Goal: Task Accomplishment & Management: Use online tool/utility

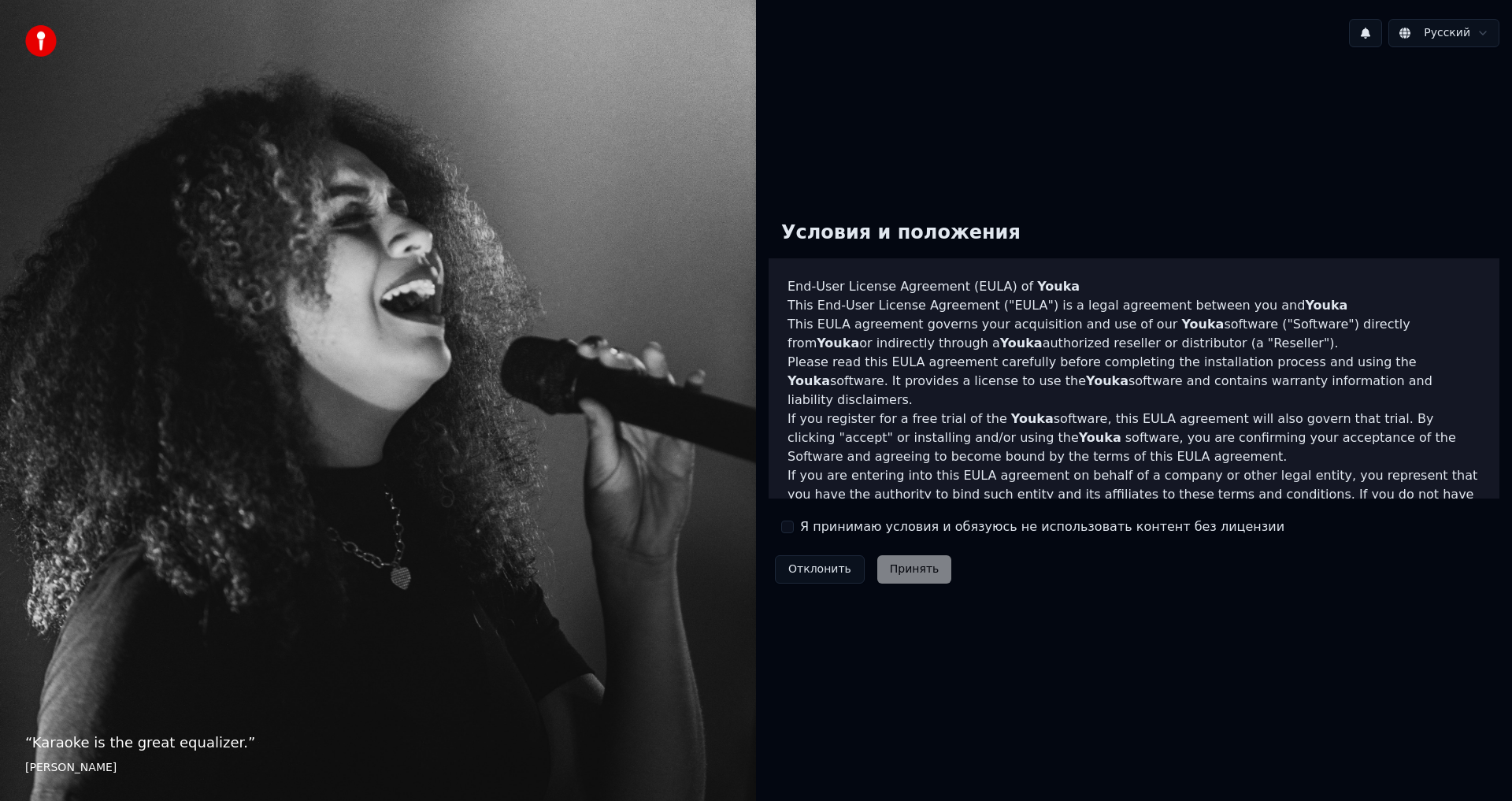
click at [806, 527] on label "Я принимаю условия и обязуюсь не использовать контент без лицензии" at bounding box center [1043, 527] width 484 height 19
click at [794, 527] on button "Я принимаю условия и обязуюсь не использовать контент без лицензии" at bounding box center [788, 527] width 13 height 13
click at [905, 570] on button "Принять" at bounding box center [915, 569] width 75 height 29
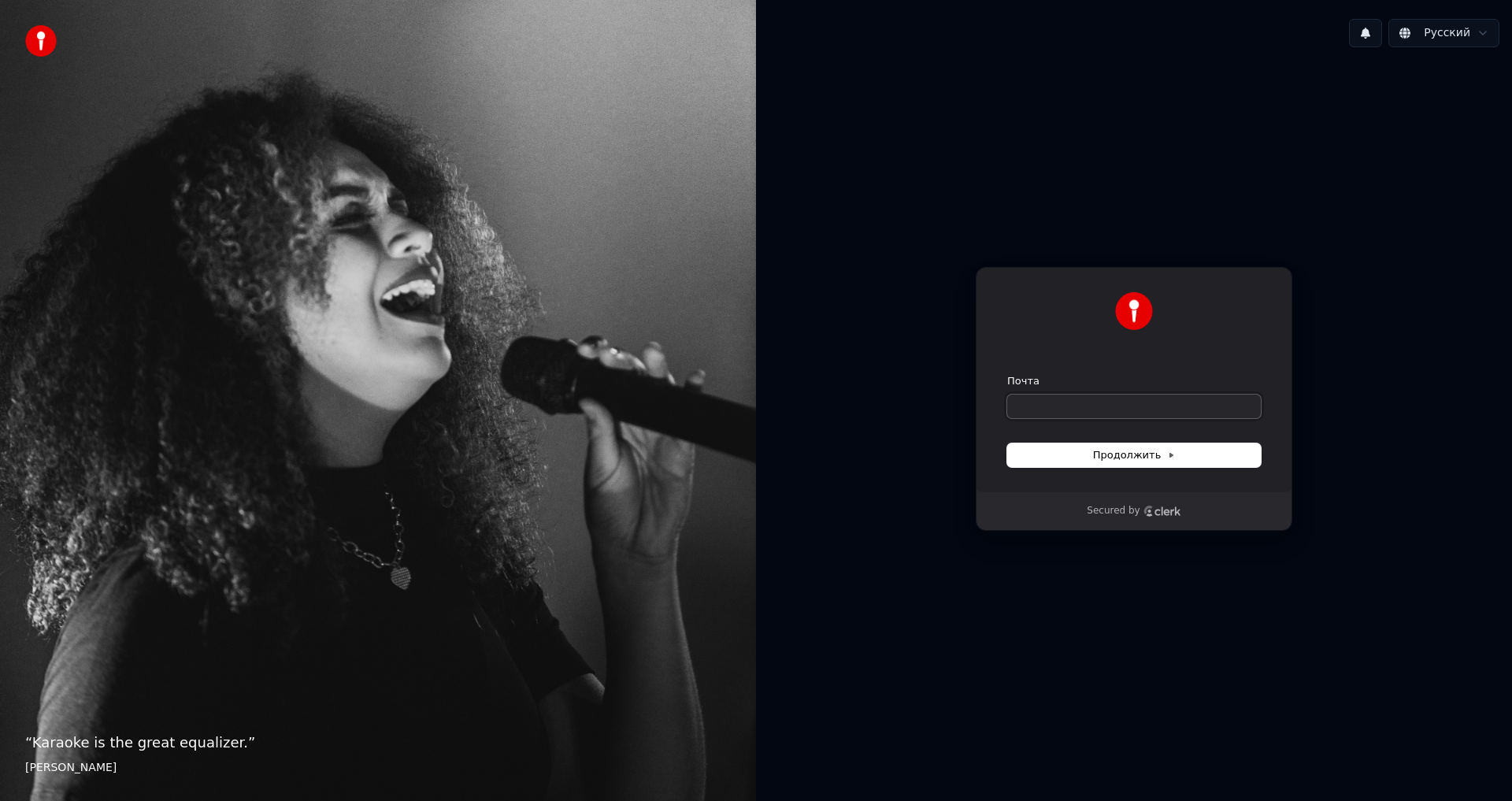
click at [1080, 411] on input "Почта" at bounding box center [1133, 406] width 253 height 24
type input "*"
click at [1217, 450] on button "Продолжить" at bounding box center [1133, 455] width 253 height 24
type input "**********"
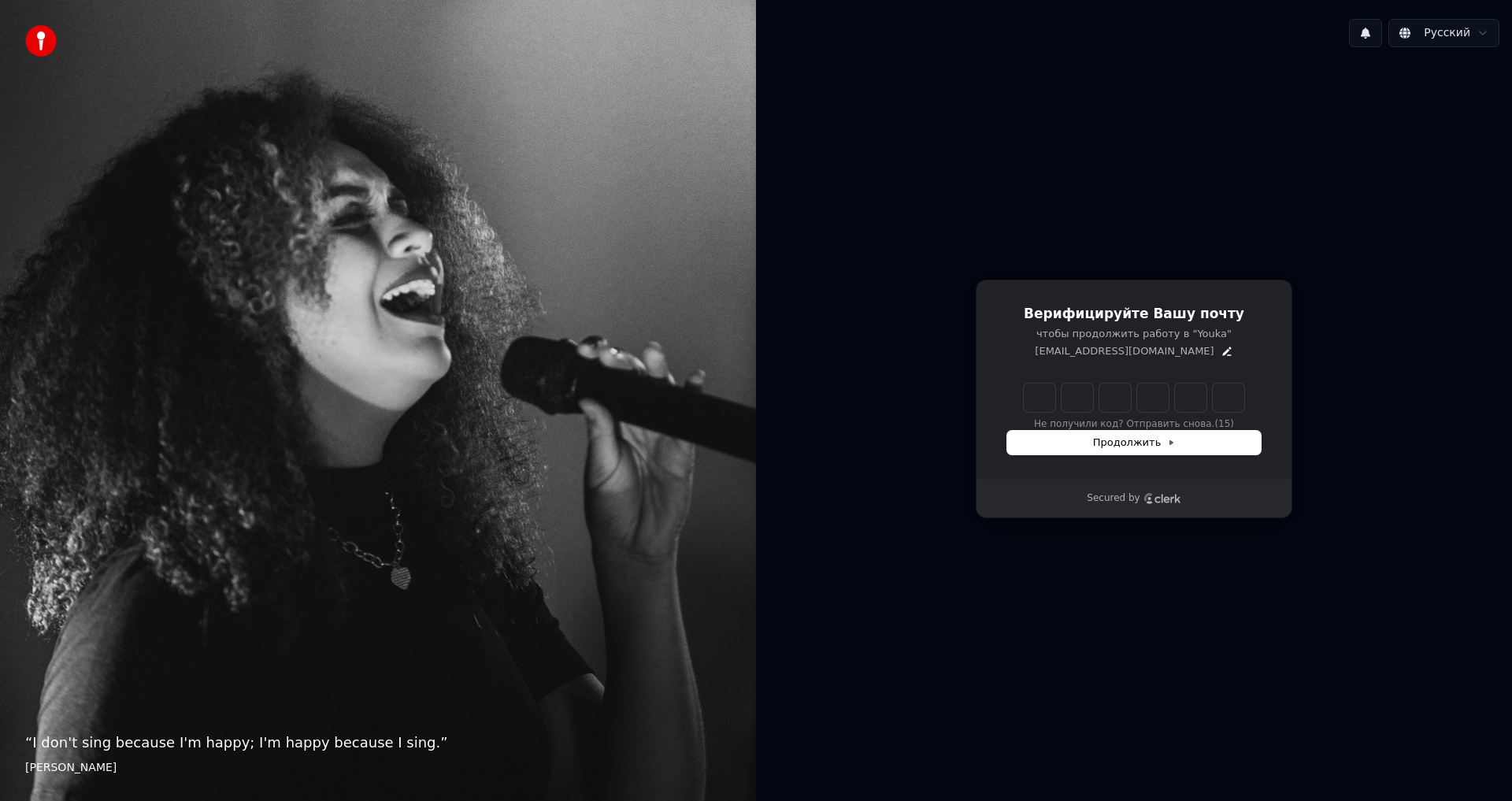
click at [1043, 404] on input "Enter verification code" at bounding box center [1134, 398] width 221 height 29
type input "******"
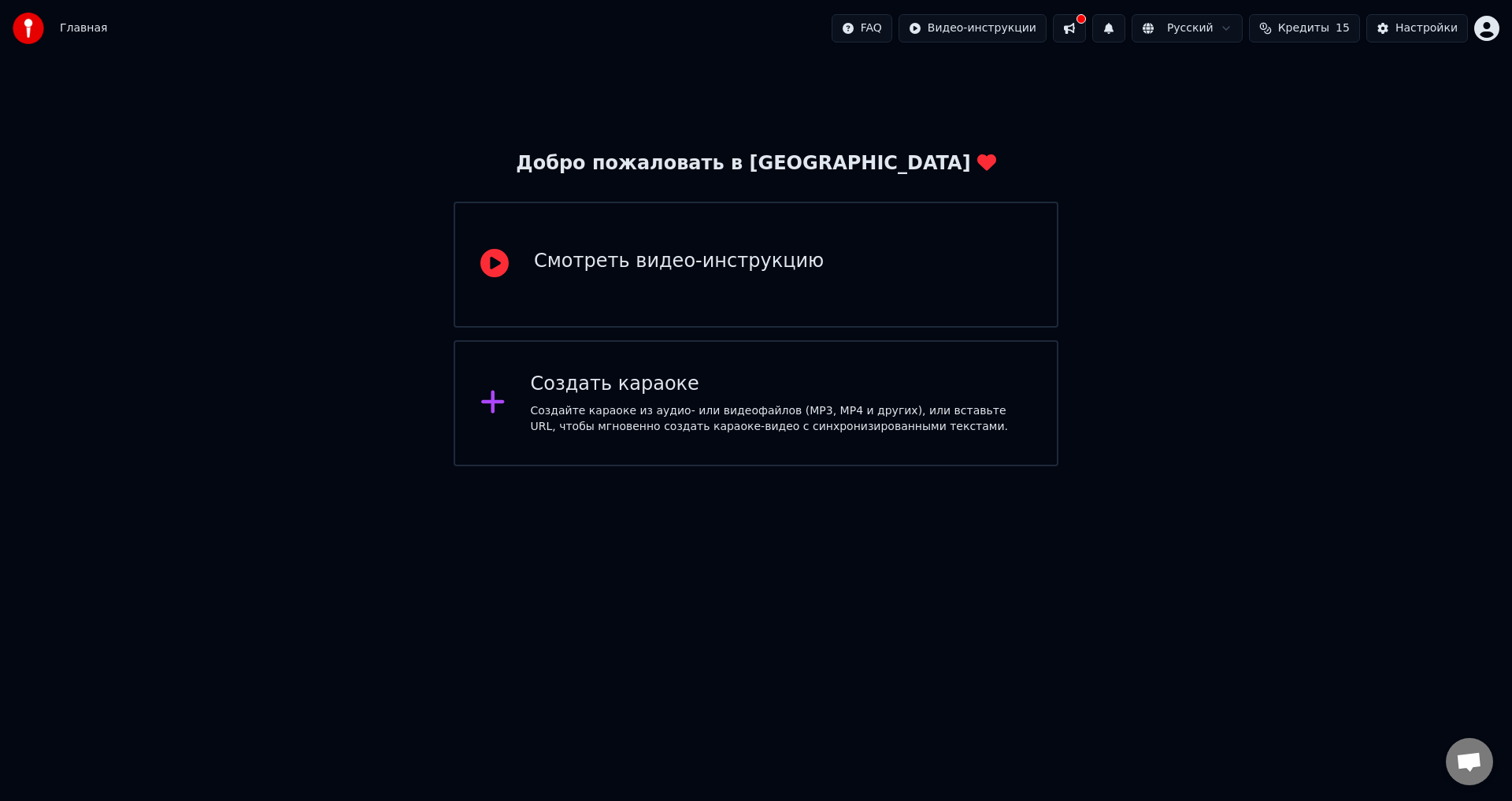
click at [719, 292] on div "Смотреть видео-инструкцию" at bounding box center [756, 264] width 605 height 126
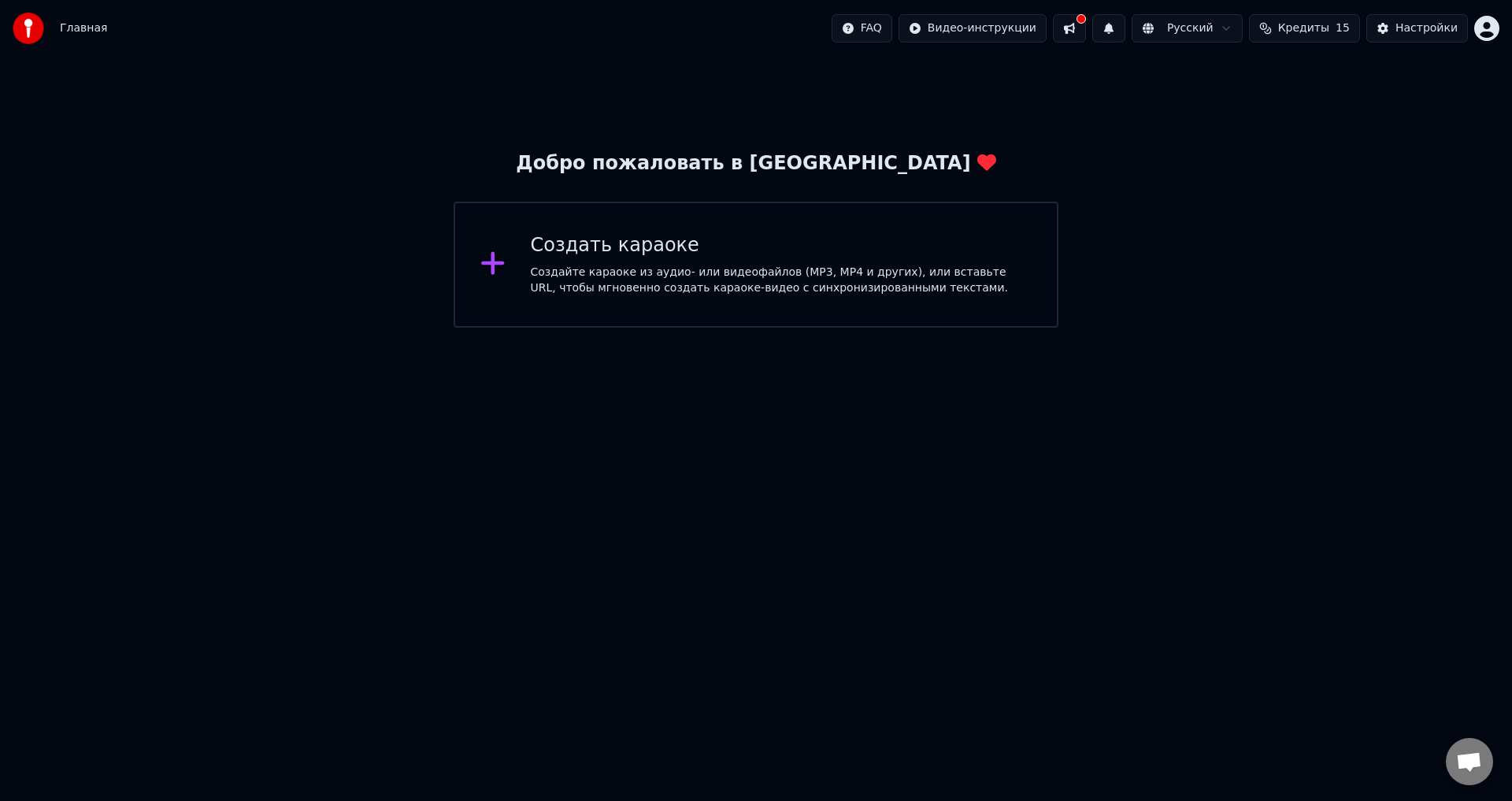
click at [569, 283] on div "Создайте караоке из аудио- или видеофайлов (MP3, MP4 и других), или вставьте UR…" at bounding box center [781, 280] width 502 height 32
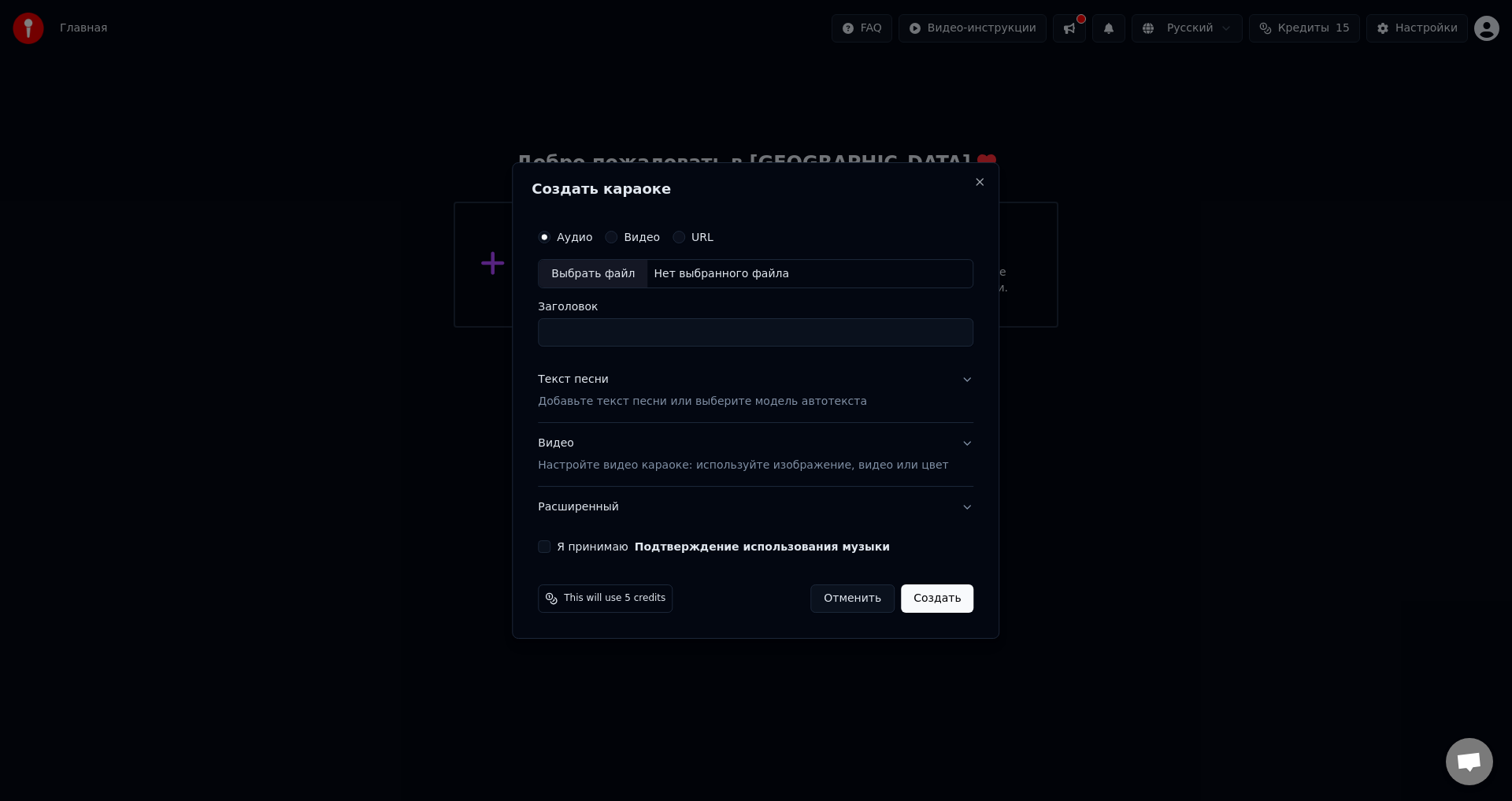
click at [703, 237] on div "URL" at bounding box center [693, 237] width 41 height 13
click at [685, 234] on button "URL" at bounding box center [679, 237] width 13 height 13
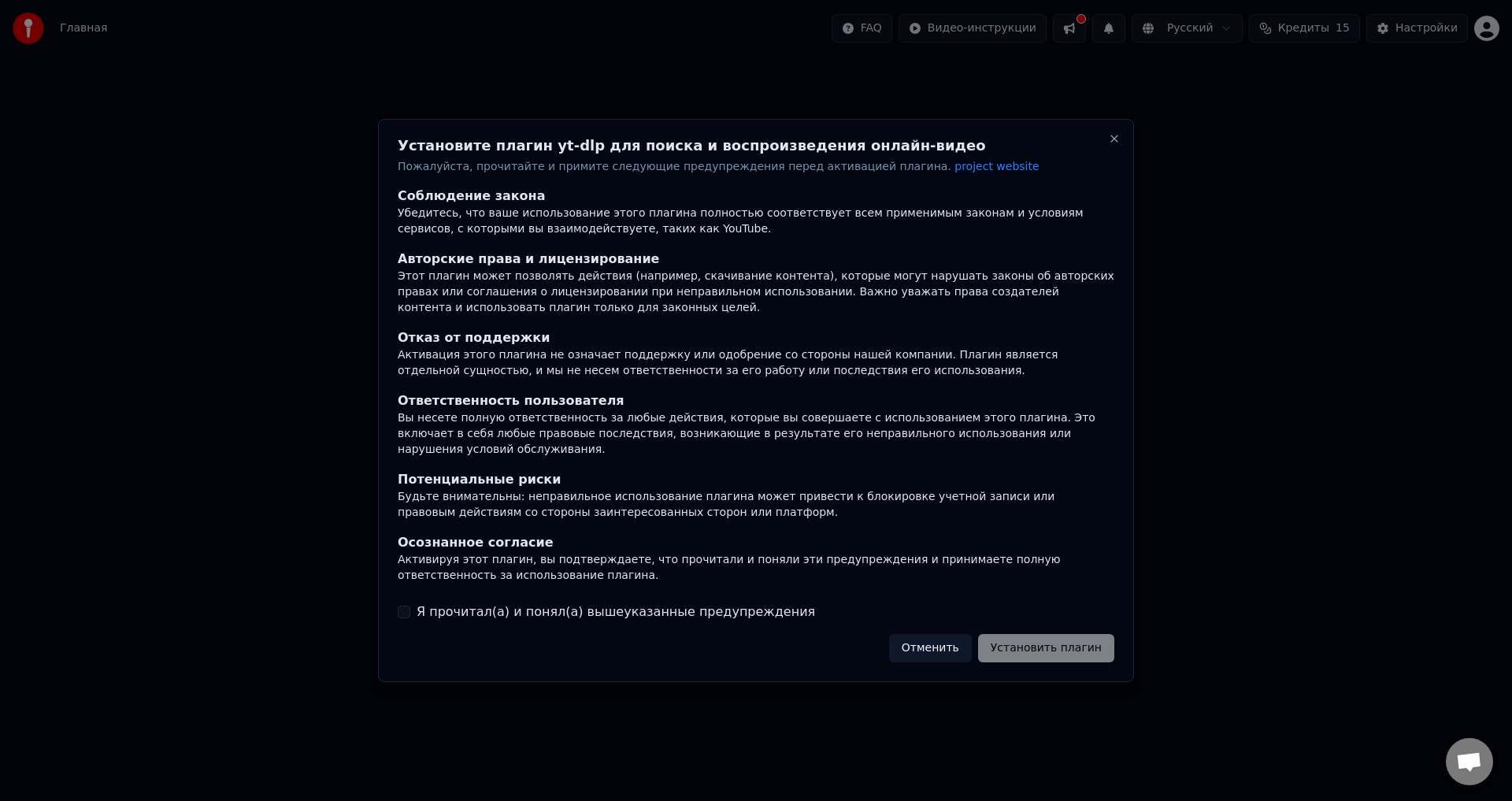
click at [493, 607] on label "Я прочитал(а) и понял(а) вышеуказанные предупреждения" at bounding box center [616, 612] width 399 height 19
click at [411, 607] on button "Я прочитал(а) и понял(а) вышеуказанные предупреждения" at bounding box center [404, 612] width 13 height 13
click at [1093, 647] on button "Установить плагин" at bounding box center [1047, 648] width 137 height 29
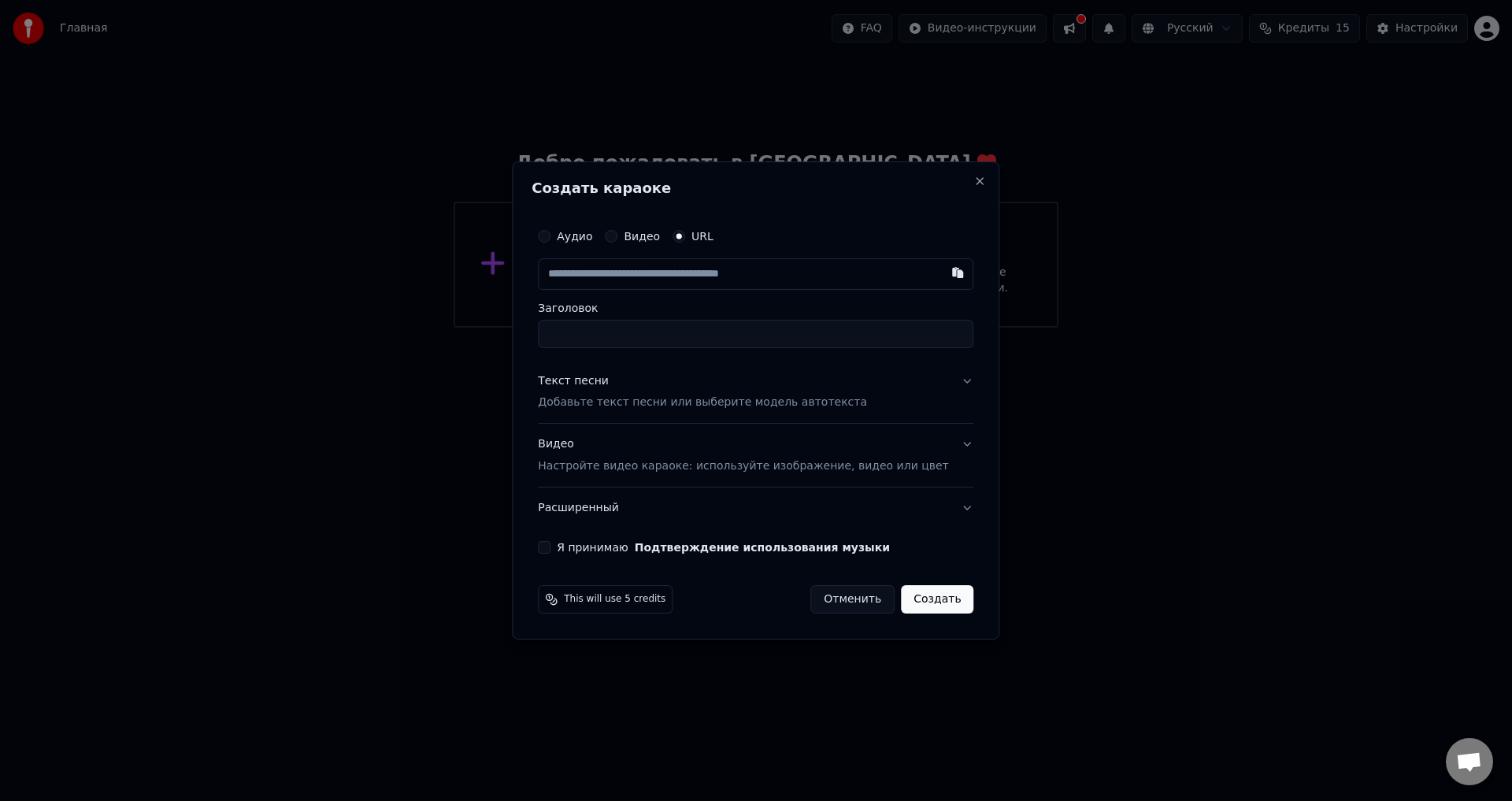
click at [703, 281] on input "text" at bounding box center [755, 274] width 435 height 32
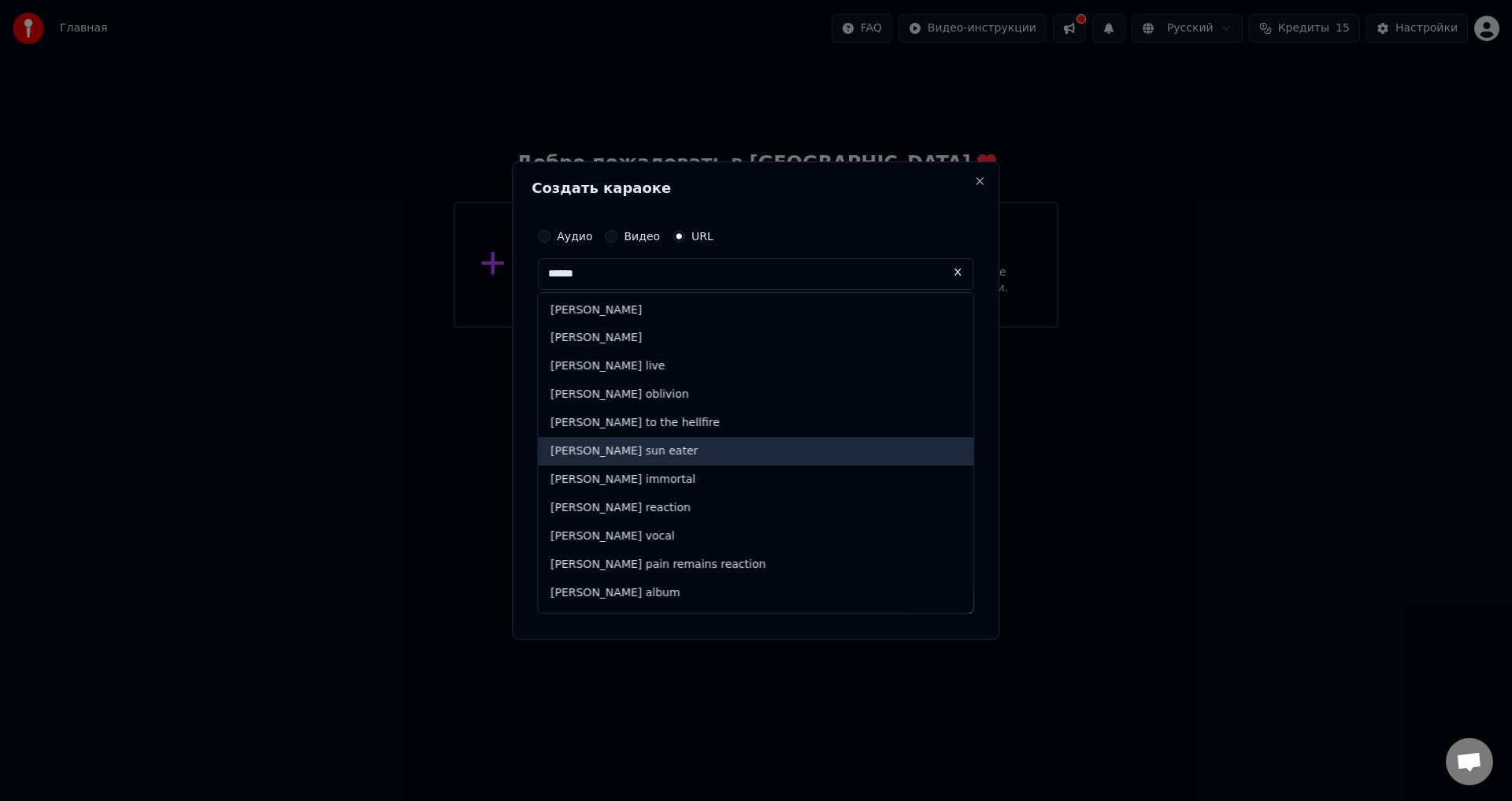
click at [654, 454] on div "[PERSON_NAME] sun eater" at bounding box center [755, 451] width 435 height 29
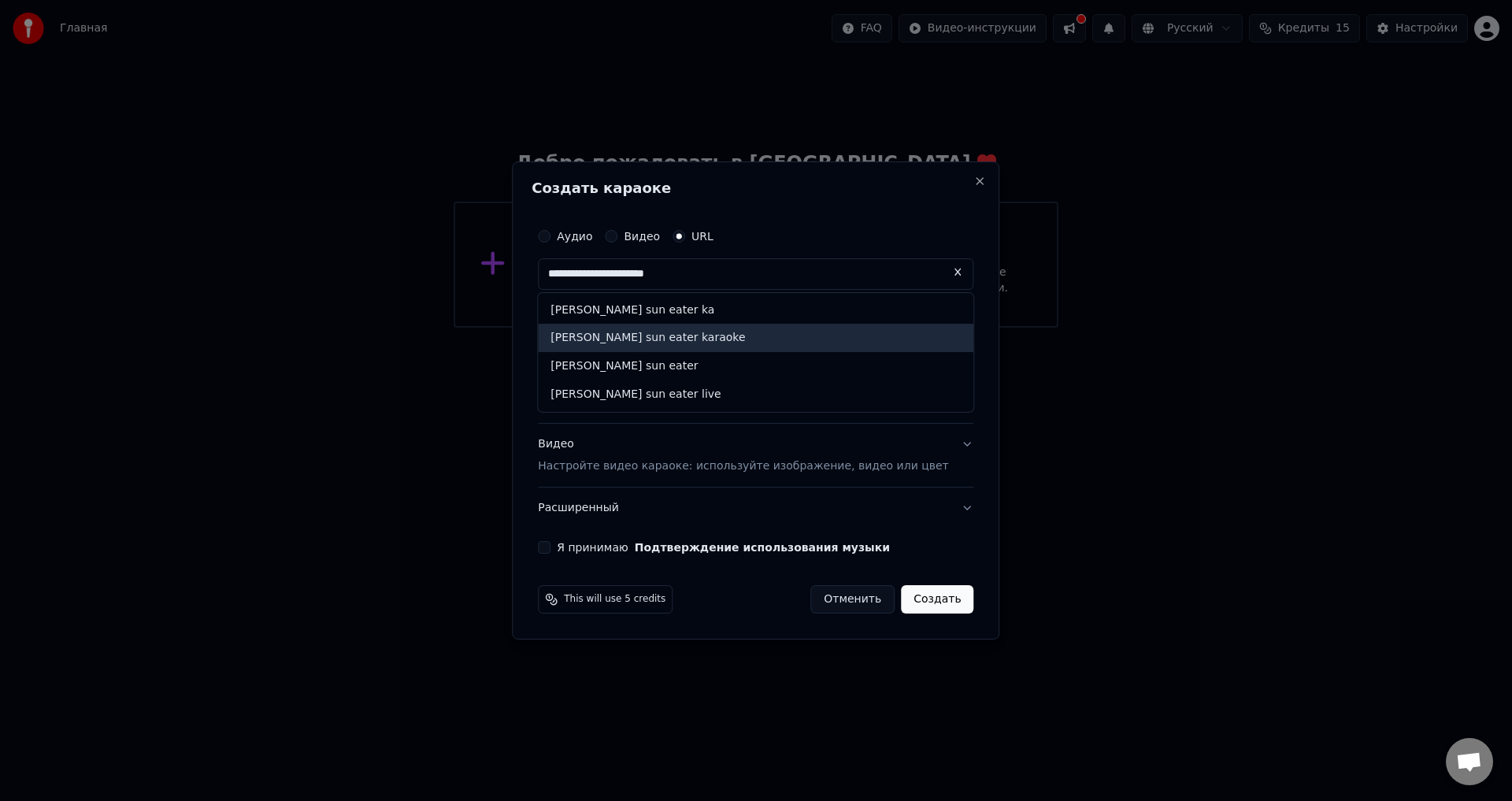
click at [765, 336] on div "[PERSON_NAME] sun eater karaoke" at bounding box center [755, 339] width 435 height 29
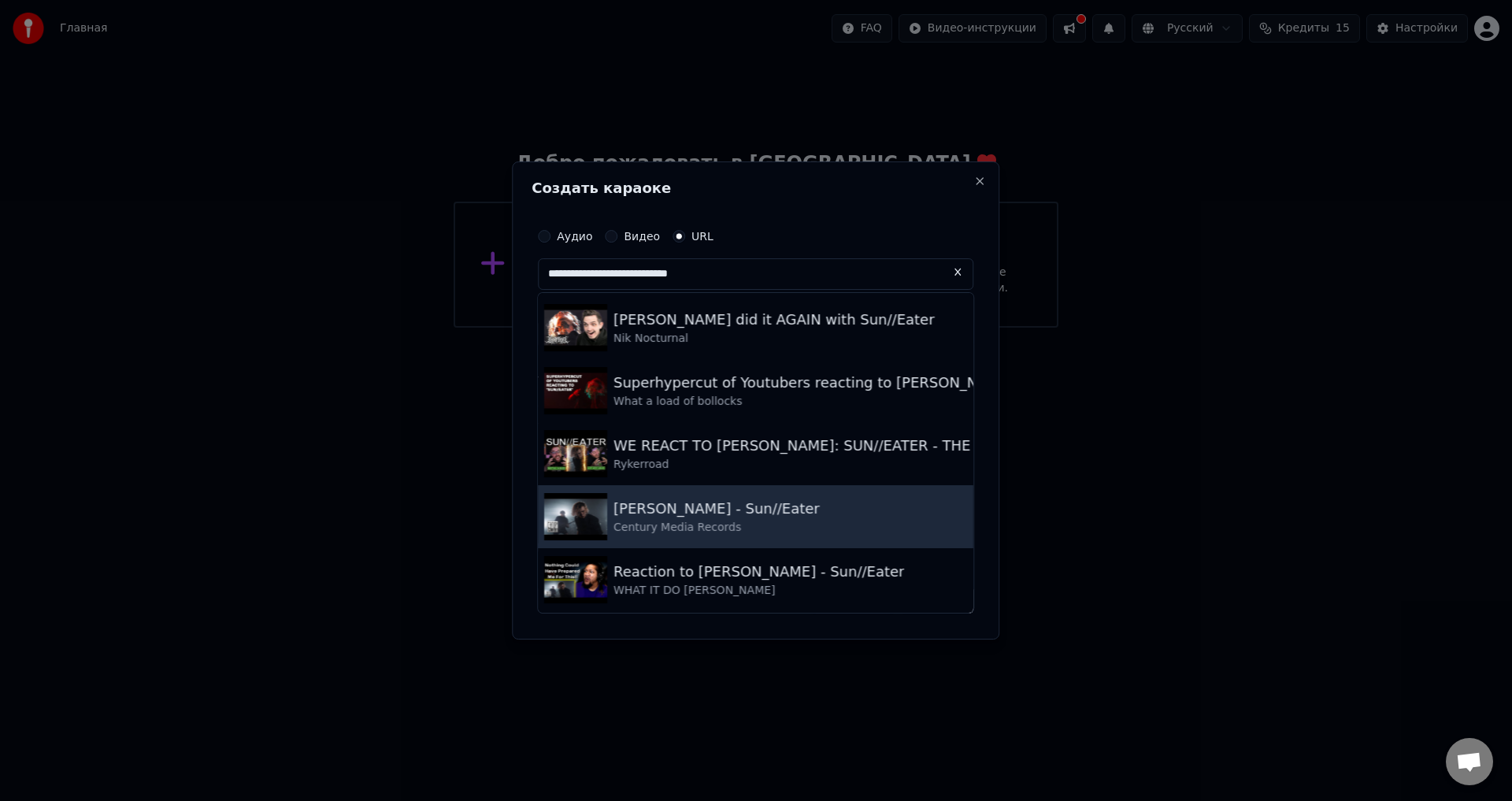
click at [822, 499] on div "[PERSON_NAME] - Sun//Eater Century Media Records" at bounding box center [755, 516] width 435 height 63
type input "**********"
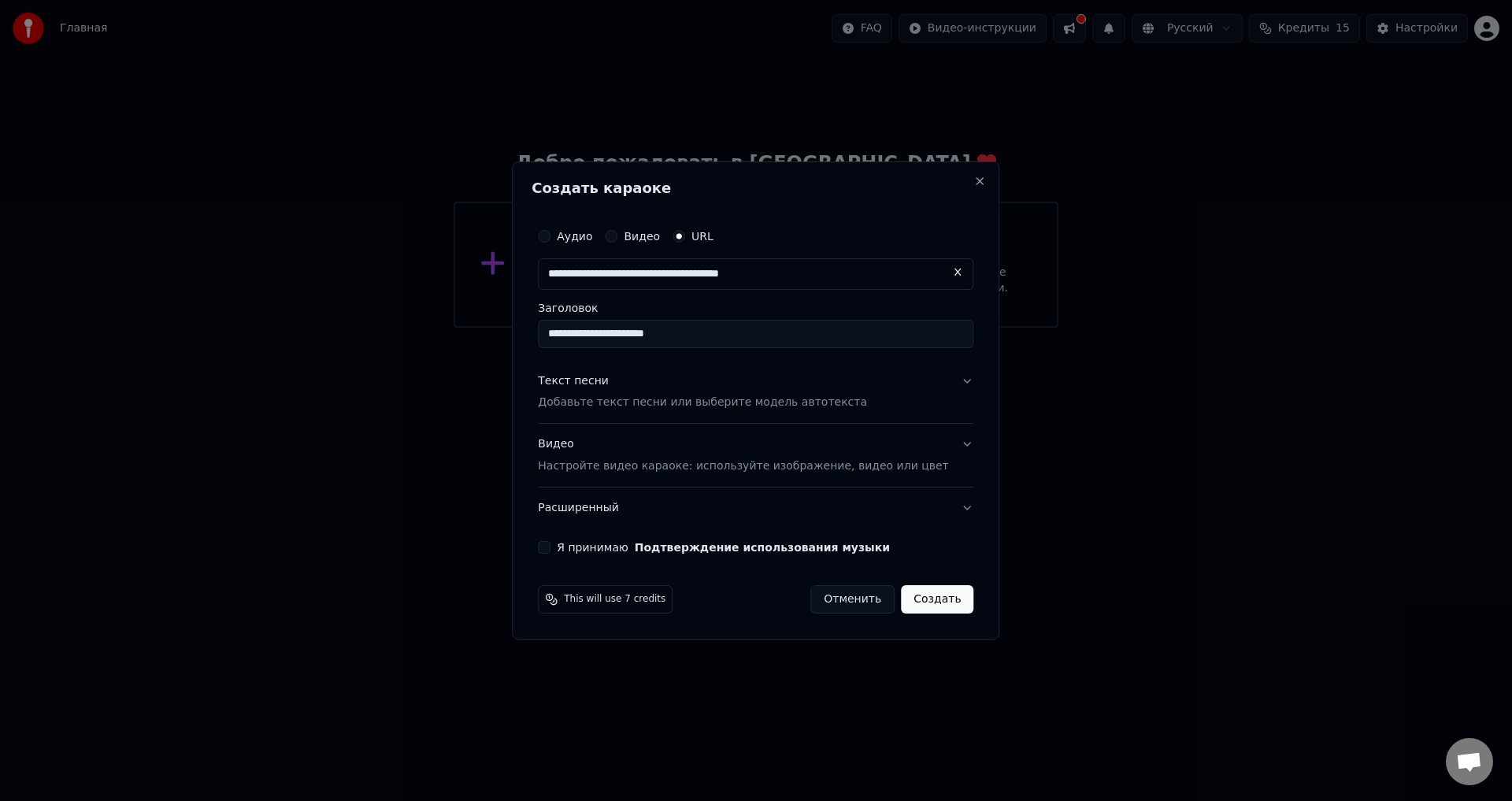
click at [935, 383] on button "Текст песни Добавьте текст песни или выберите модель автотекста" at bounding box center [755, 391] width 435 height 63
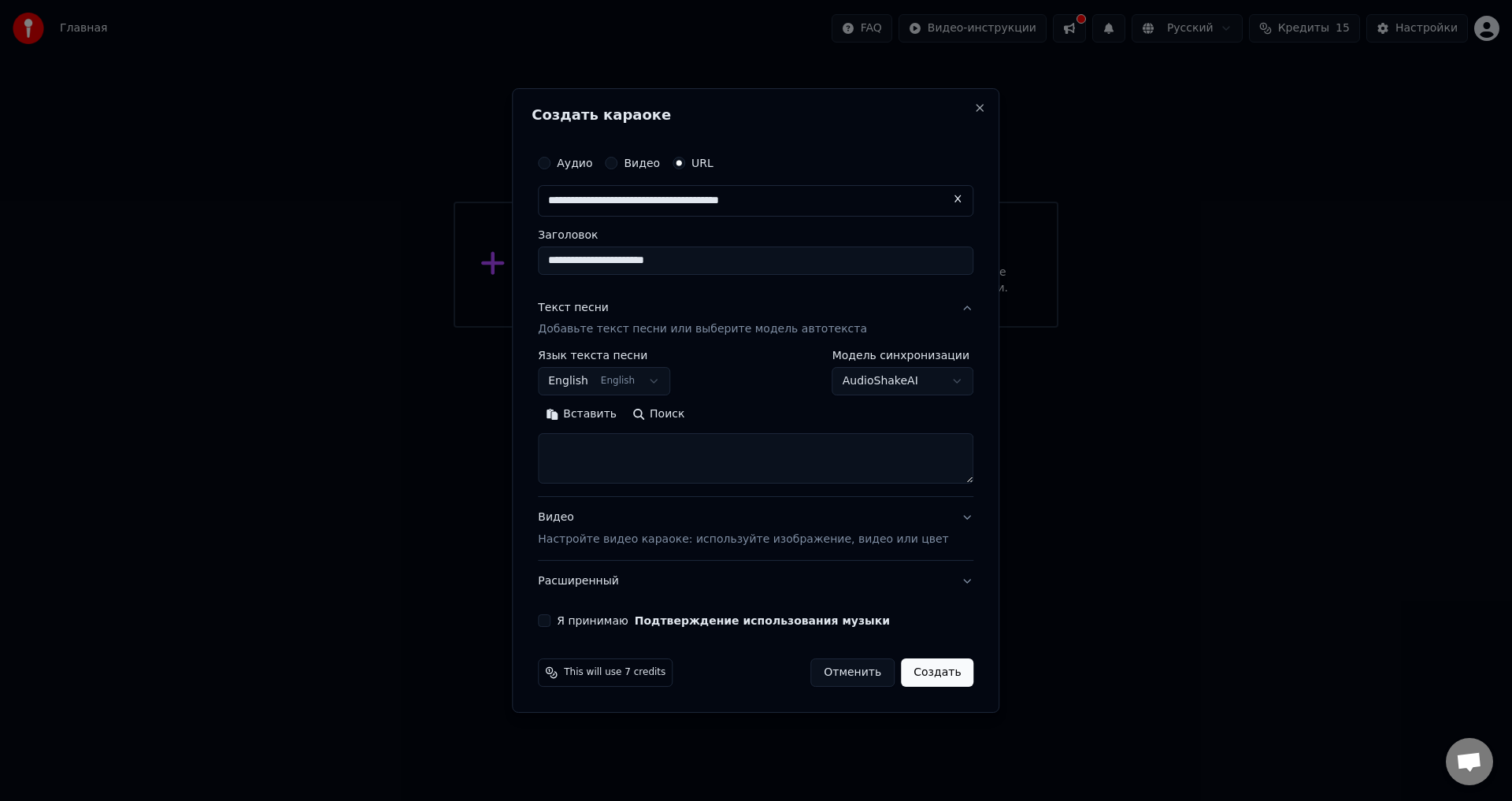
click at [916, 328] on body "**********" at bounding box center [756, 164] width 1512 height 328
click at [632, 538] on p "Настройте видео караоке: используйте изображение, видео или цвет" at bounding box center [742, 539] width 411 height 16
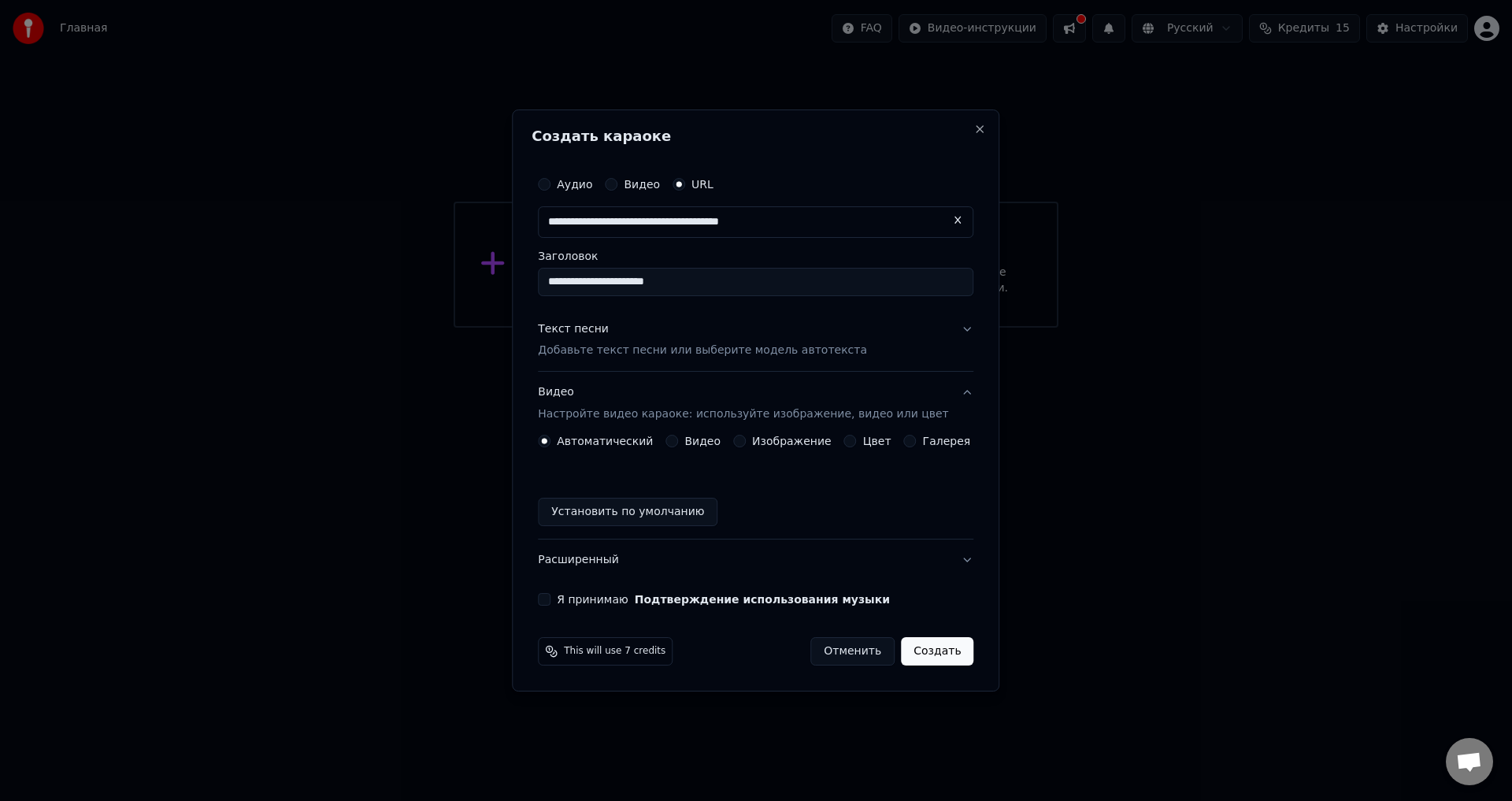
click at [904, 338] on button "Текст песни Добавьте текст песни или выберите модель автотекста" at bounding box center [755, 340] width 435 height 63
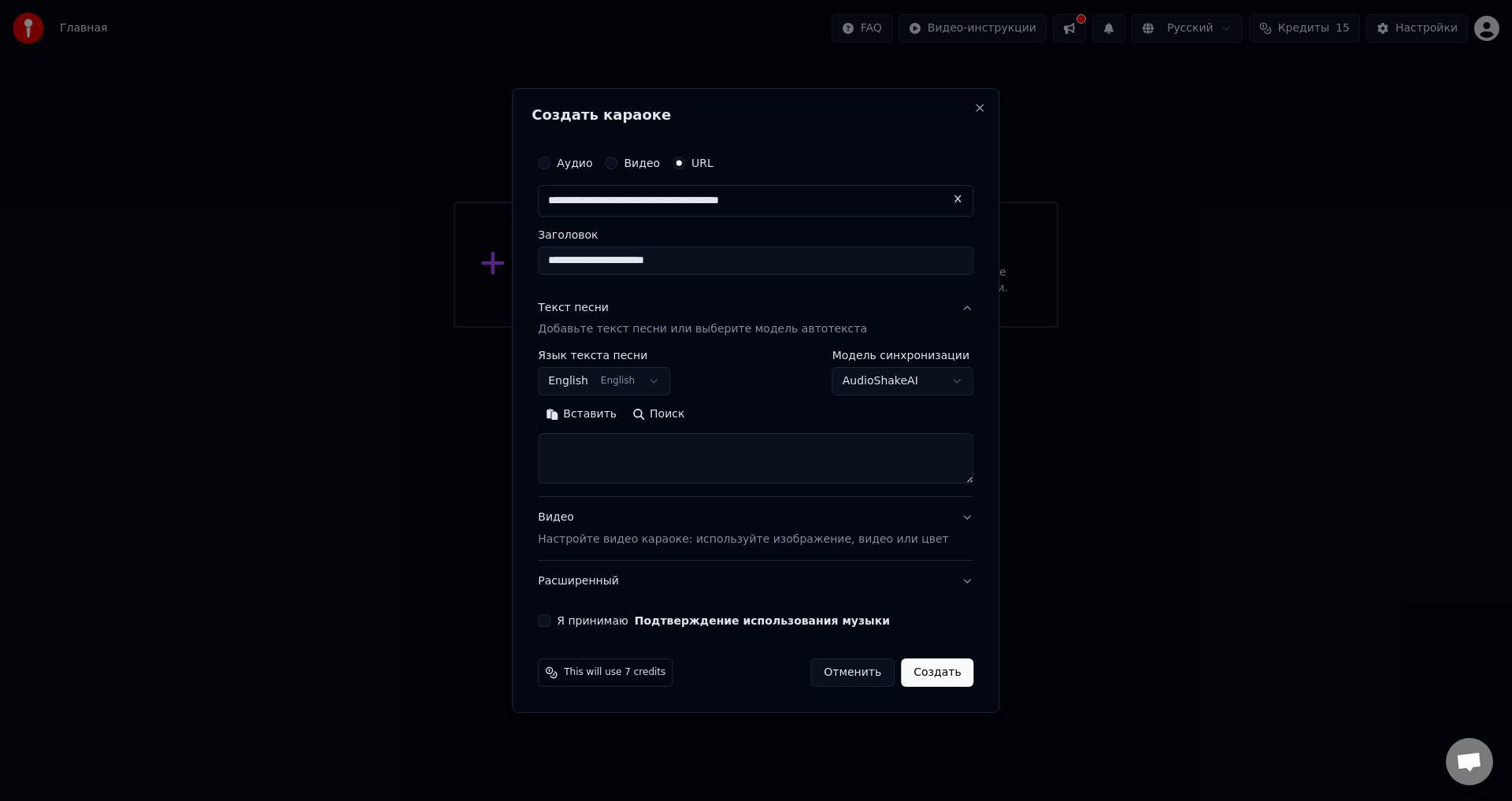
click at [890, 328] on body "**********" at bounding box center [756, 164] width 1512 height 328
click at [692, 416] on button "Поиск" at bounding box center [658, 415] width 68 height 25
type textarea "**********"
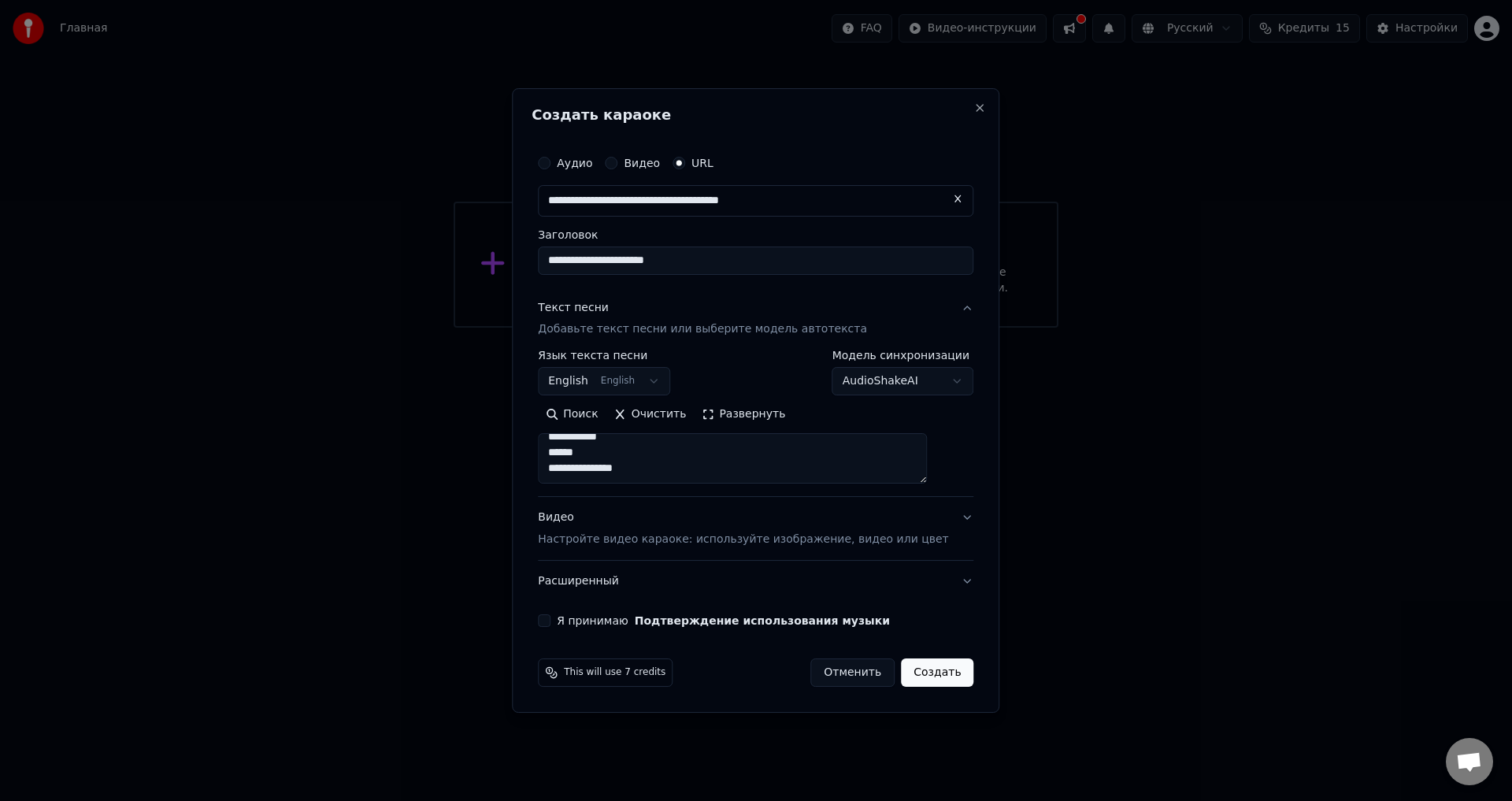
click at [762, 531] on p "Настройте видео караоке: используйте изображение, видео или цвет" at bounding box center [742, 539] width 411 height 16
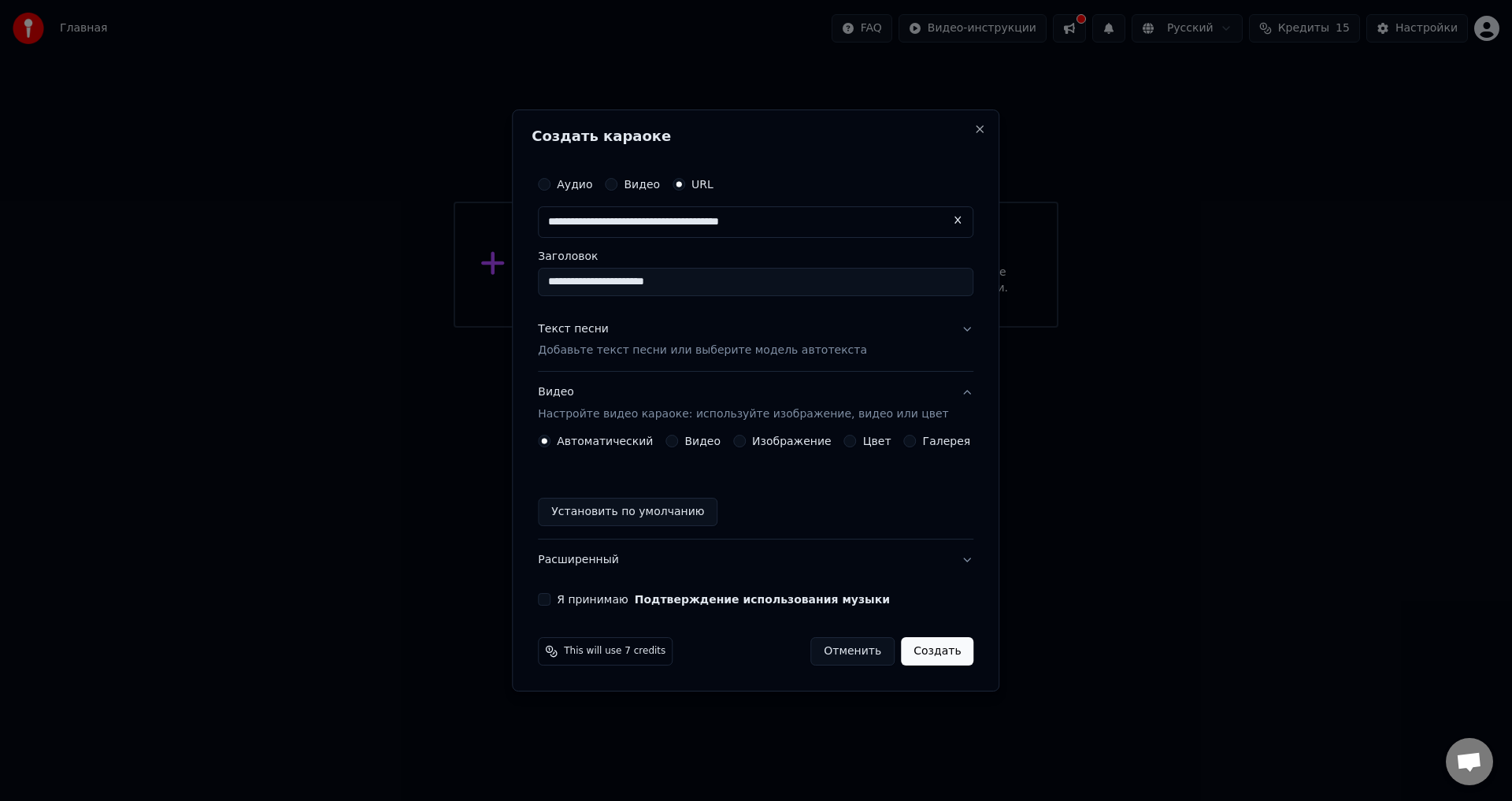
click at [575, 599] on label "Я принимаю Подтверждение использования музыки" at bounding box center [723, 599] width 333 height 11
click at [550, 599] on button "Я принимаю Подтверждение использования музыки" at bounding box center [544, 599] width 13 height 13
click at [924, 651] on button "Создать" at bounding box center [937, 651] width 72 height 29
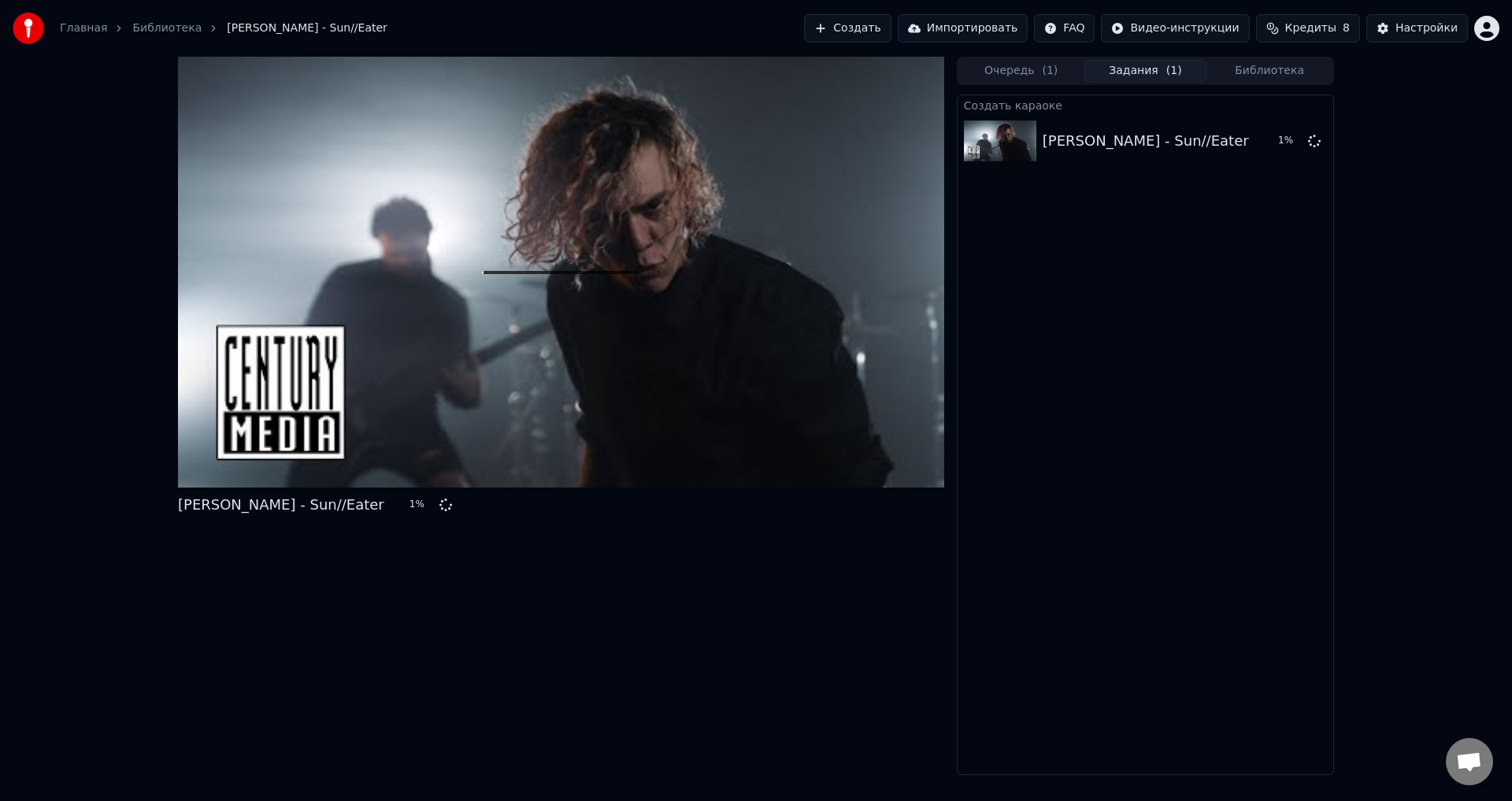
click at [616, 245] on div at bounding box center [561, 271] width 766 height 430
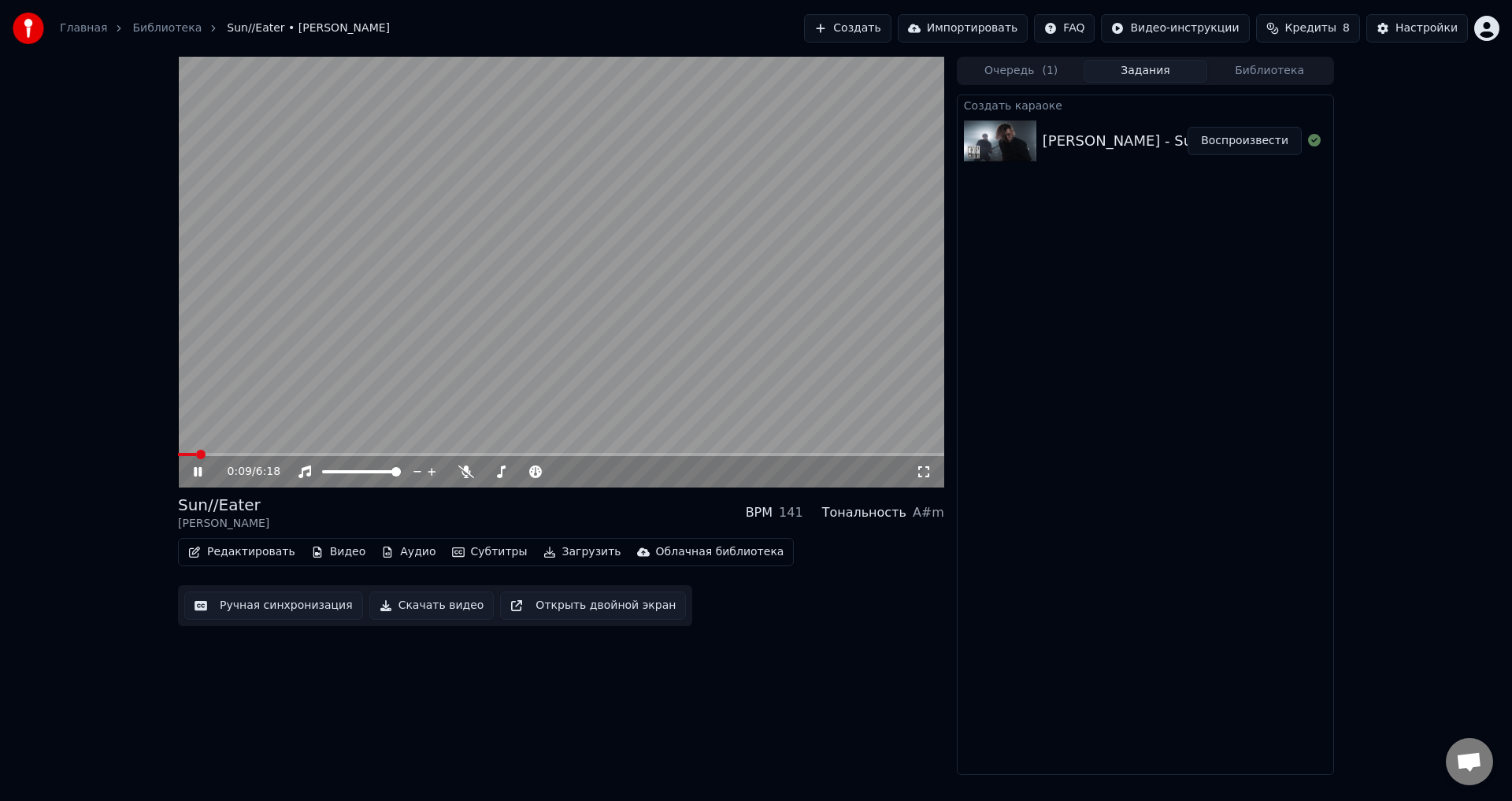
click at [233, 449] on video at bounding box center [561, 271] width 766 height 430
click at [463, 474] on icon at bounding box center [466, 472] width 16 height 13
click at [466, 476] on icon at bounding box center [465, 472] width 9 height 13
click at [199, 468] on icon at bounding box center [209, 472] width 37 height 13
click at [307, 453] on span at bounding box center [561, 454] width 766 height 3
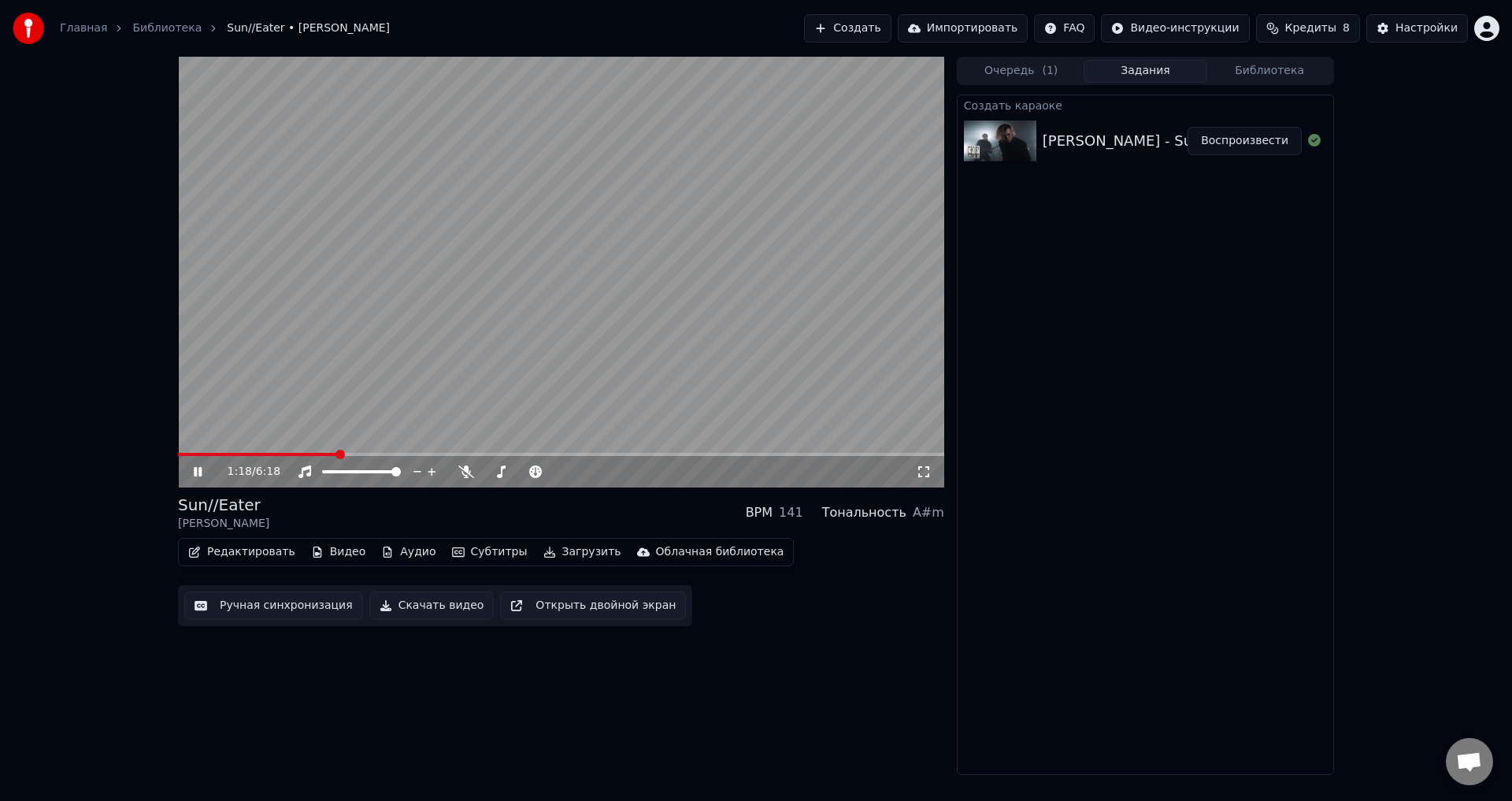
click at [193, 482] on div "1:18 / 6:18" at bounding box center [561, 472] width 766 height 32
click at [197, 474] on icon at bounding box center [198, 472] width 8 height 10
